Goal: Task Accomplishment & Management: Manage account settings

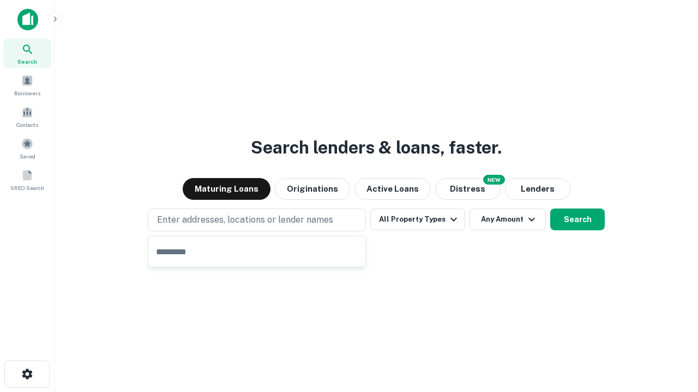
type input "**********"
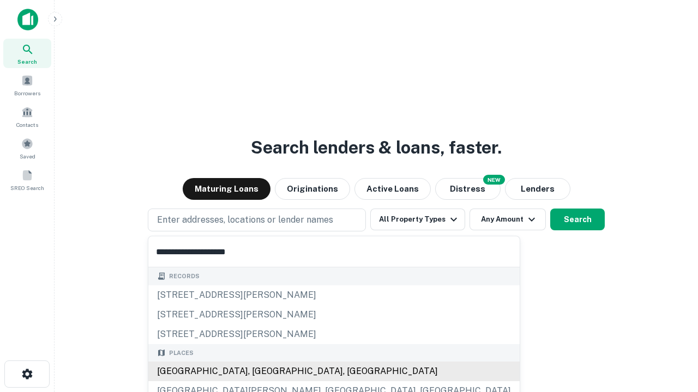
click at [261, 372] on div "Santa Monica, CA, USA" at bounding box center [333, 372] width 371 height 20
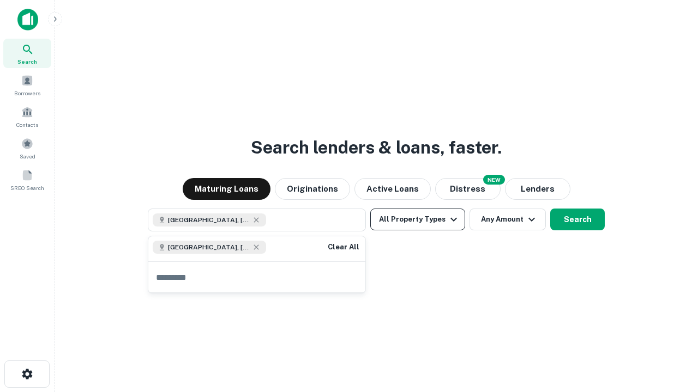
click at [418, 220] on button "All Property Types" at bounding box center [417, 220] width 95 height 22
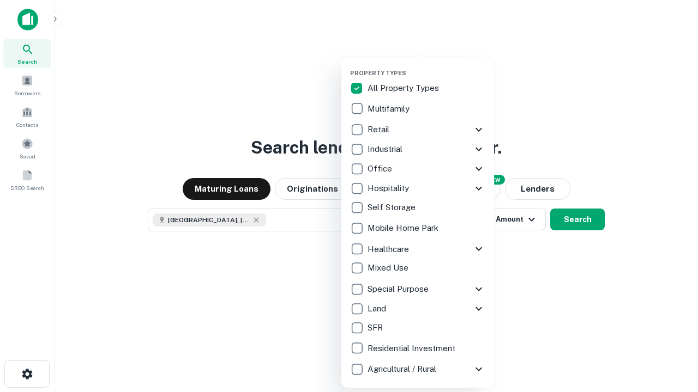
click at [426, 66] on button "button" at bounding box center [426, 66] width 153 height 1
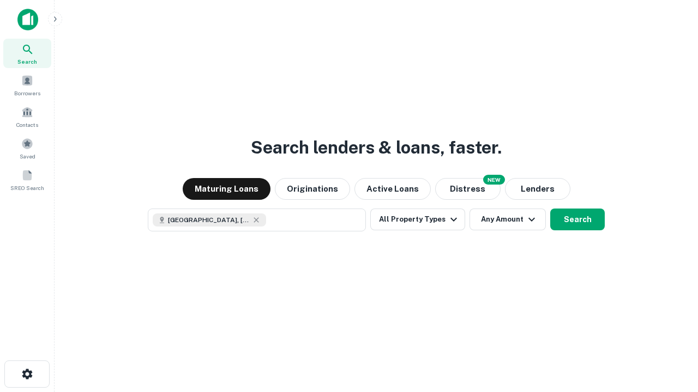
scroll to position [17, 0]
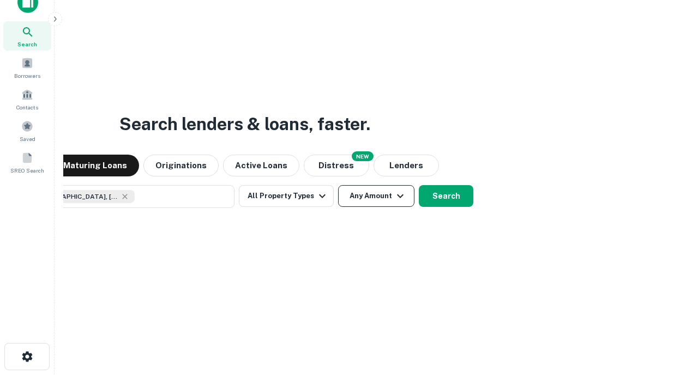
click at [338, 185] on button "Any Amount" at bounding box center [376, 196] width 76 height 22
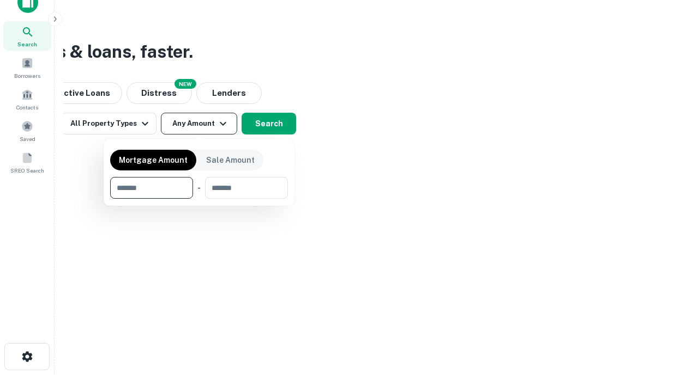
type input "*******"
click at [199, 199] on button "button" at bounding box center [199, 199] width 178 height 1
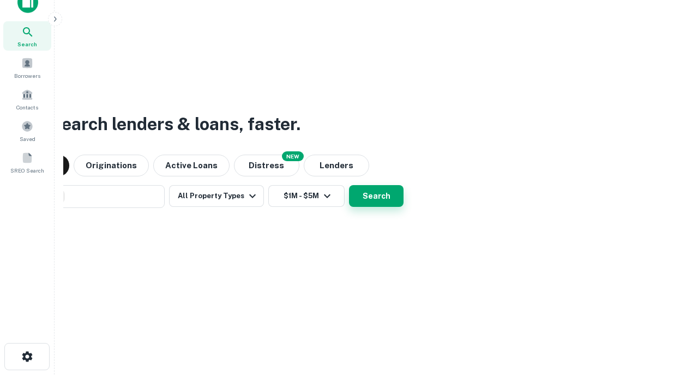
click at [349, 185] on button "Search" at bounding box center [376, 196] width 55 height 22
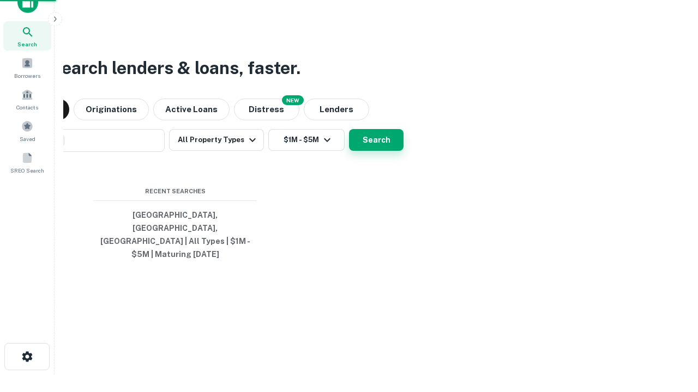
scroll to position [35, 309]
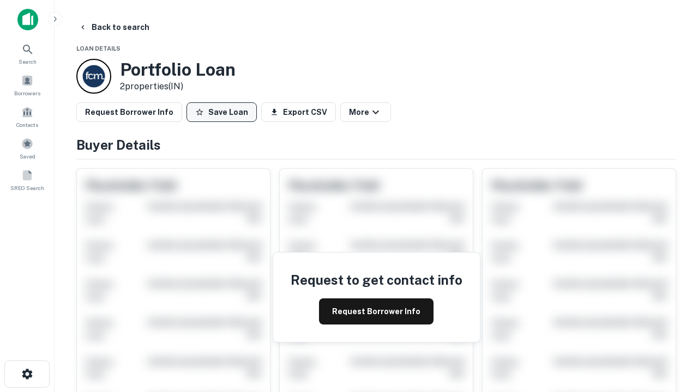
click at [221, 112] on button "Save Loan" at bounding box center [221, 112] width 70 height 20
click at [224, 112] on button "Loan Saved" at bounding box center [223, 112] width 75 height 20
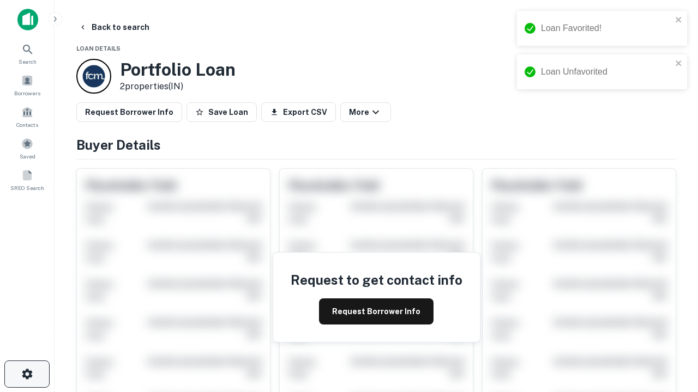
click at [27, 374] on icon "button" at bounding box center [27, 374] width 13 height 13
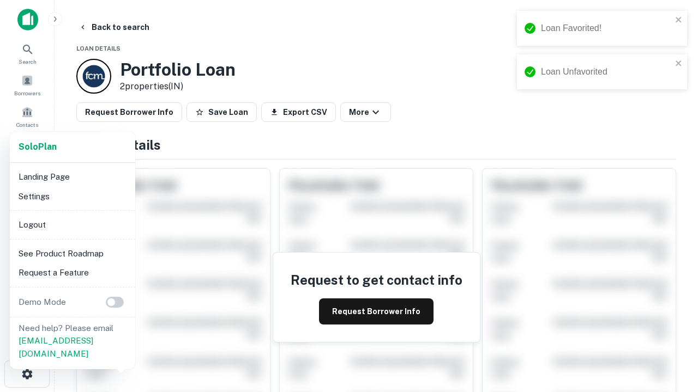
click at [72, 225] on li "Logout" at bounding box center [72, 225] width 117 height 20
